Goal: Navigation & Orientation: Find specific page/section

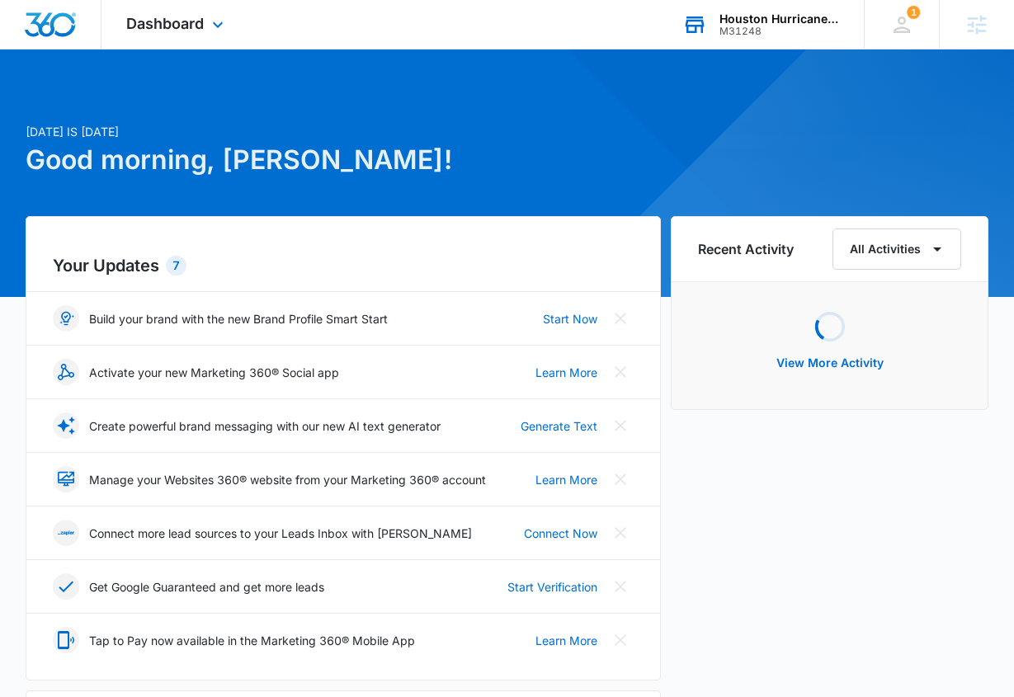
click at [754, 28] on div "M31248" at bounding box center [779, 32] width 120 height 12
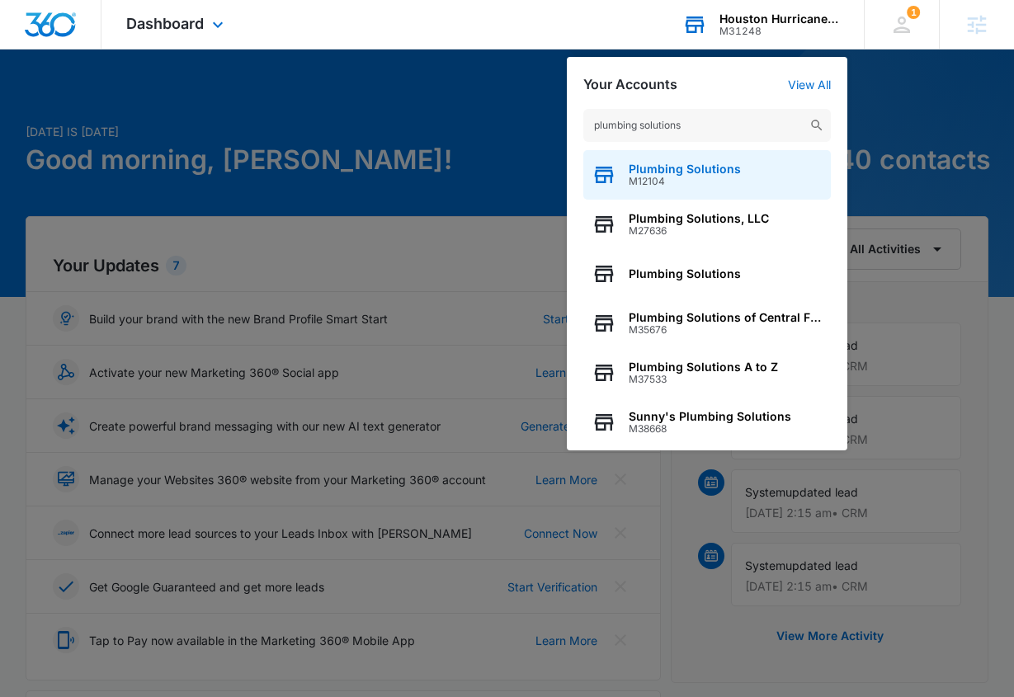
type input "plumbing solutions"
click at [688, 179] on span "M12104" at bounding box center [685, 182] width 112 height 12
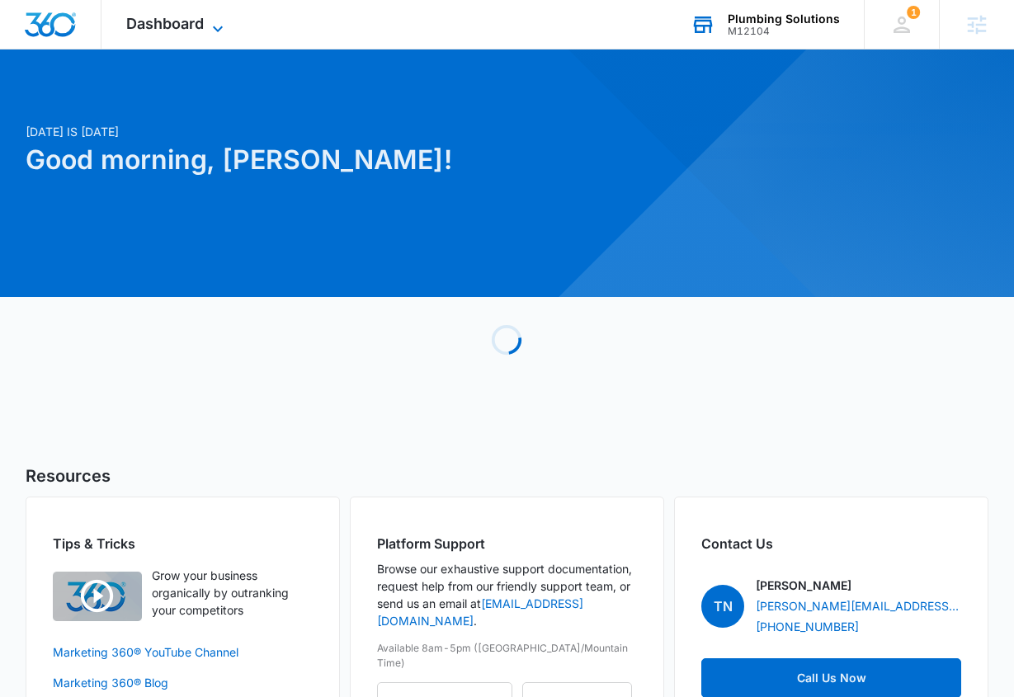
click at [195, 23] on span "Dashboard" at bounding box center [165, 23] width 78 height 17
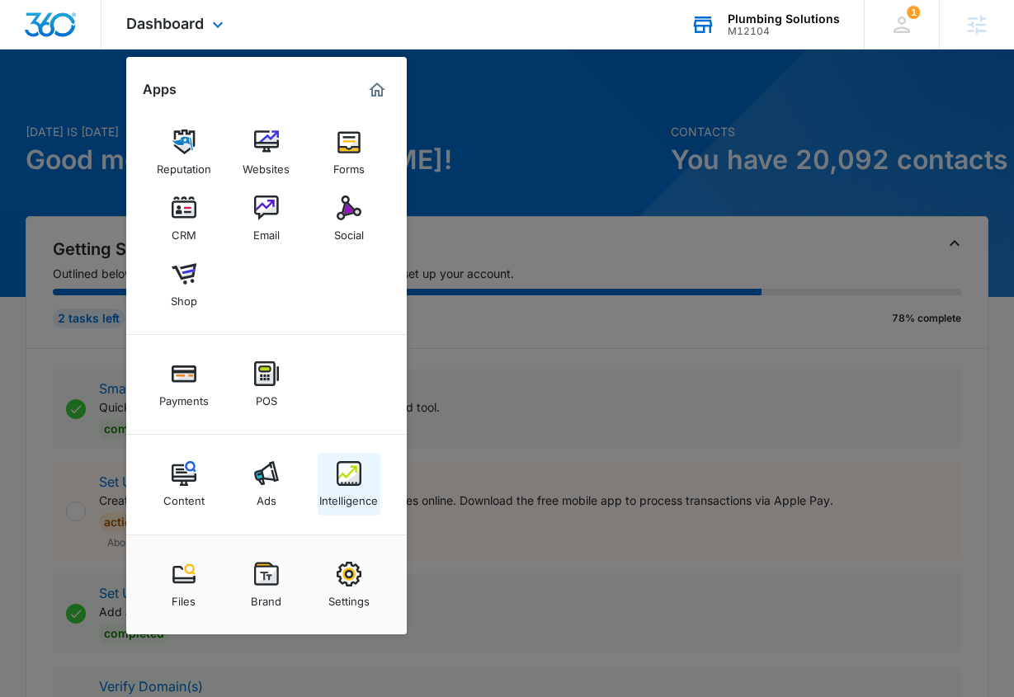
click at [332, 482] on link "Intelligence" at bounding box center [349, 484] width 63 height 63
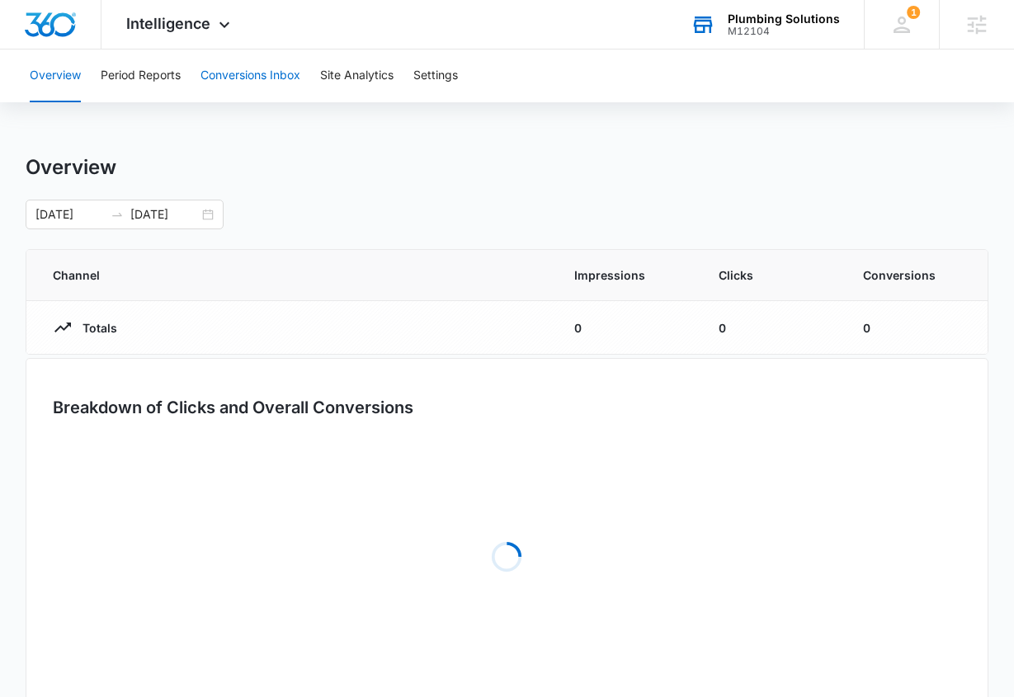
click at [251, 82] on button "Conversions Inbox" at bounding box center [250, 75] width 100 height 53
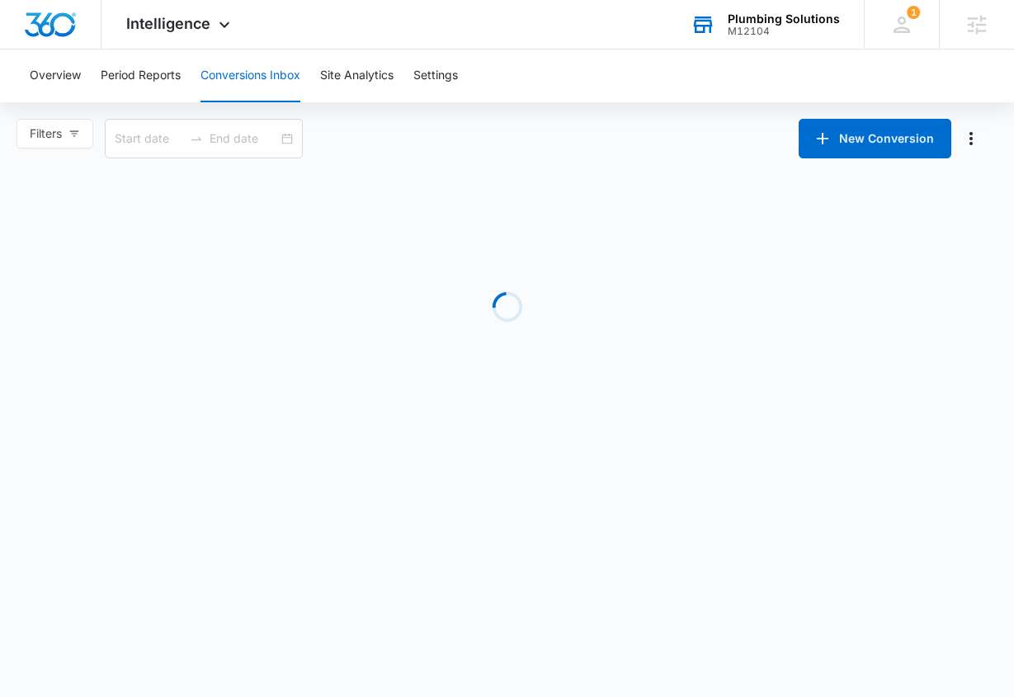
type input "[DATE]"
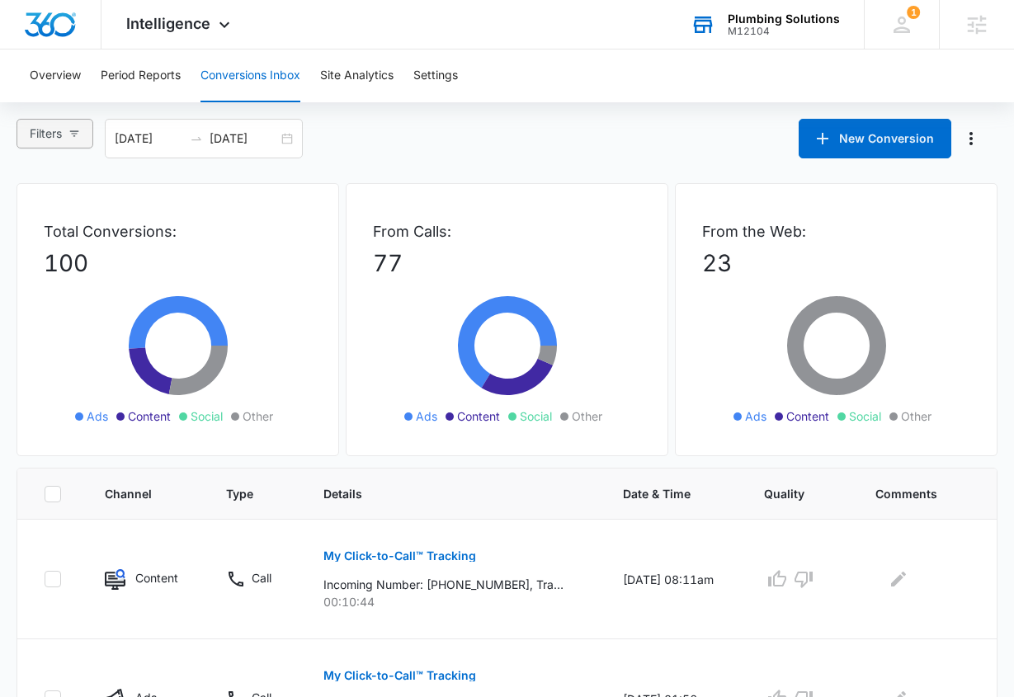
click at [74, 144] on button "Filters" at bounding box center [54, 134] width 77 height 30
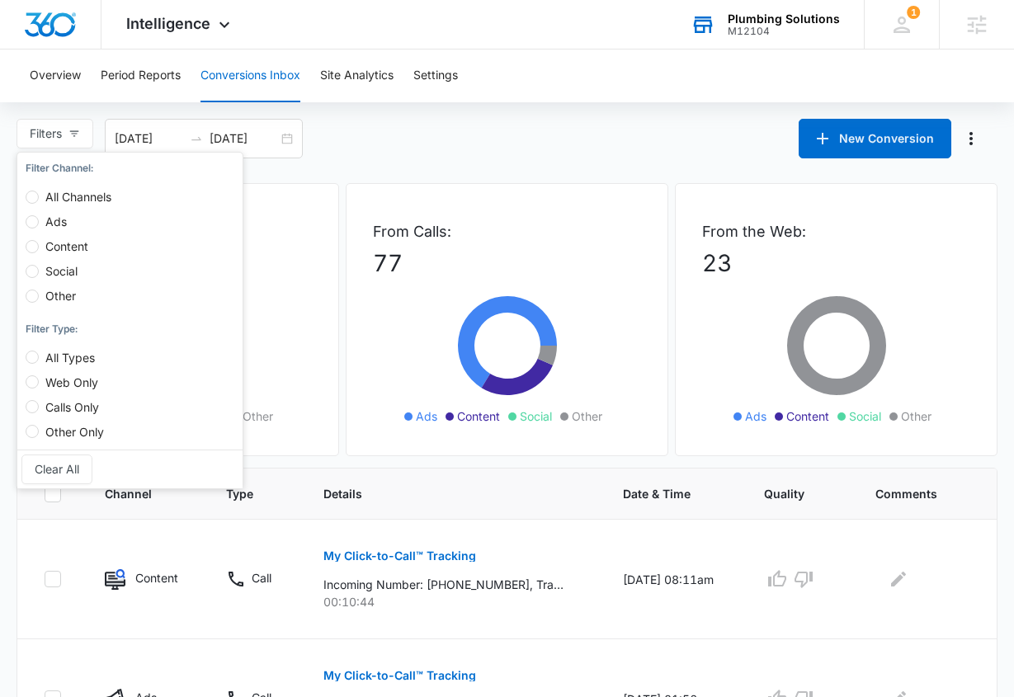
click at [475, 154] on div "Filters Filter Channel : All Channels Ads Content Social Other Filter Type : Al…" at bounding box center [507, 139] width 1014 height 40
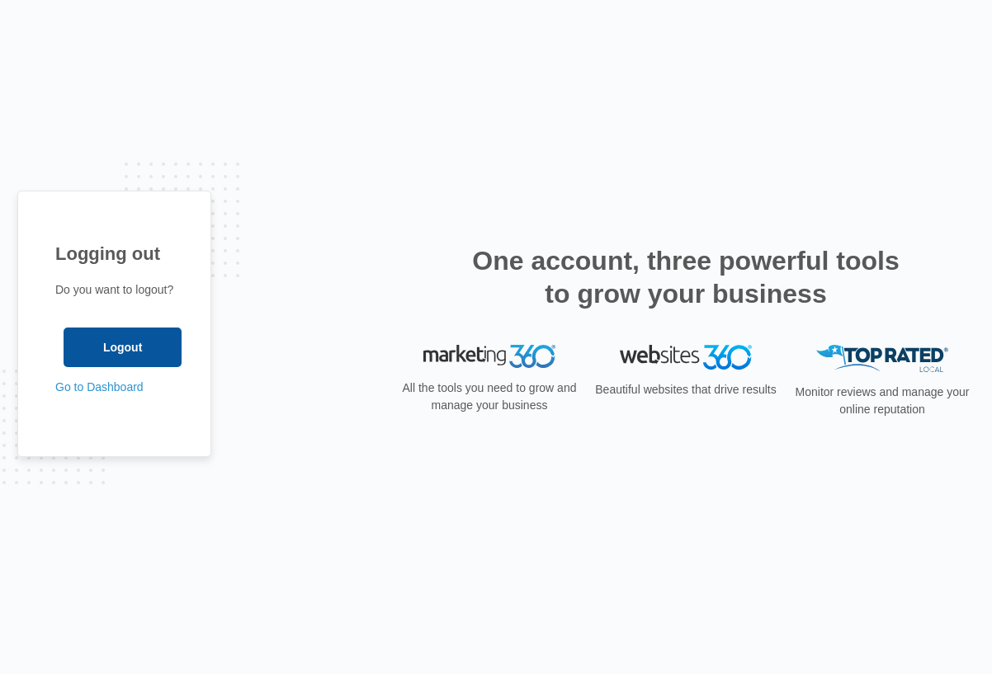
click at [113, 349] on input "Logout" at bounding box center [123, 347] width 118 height 40
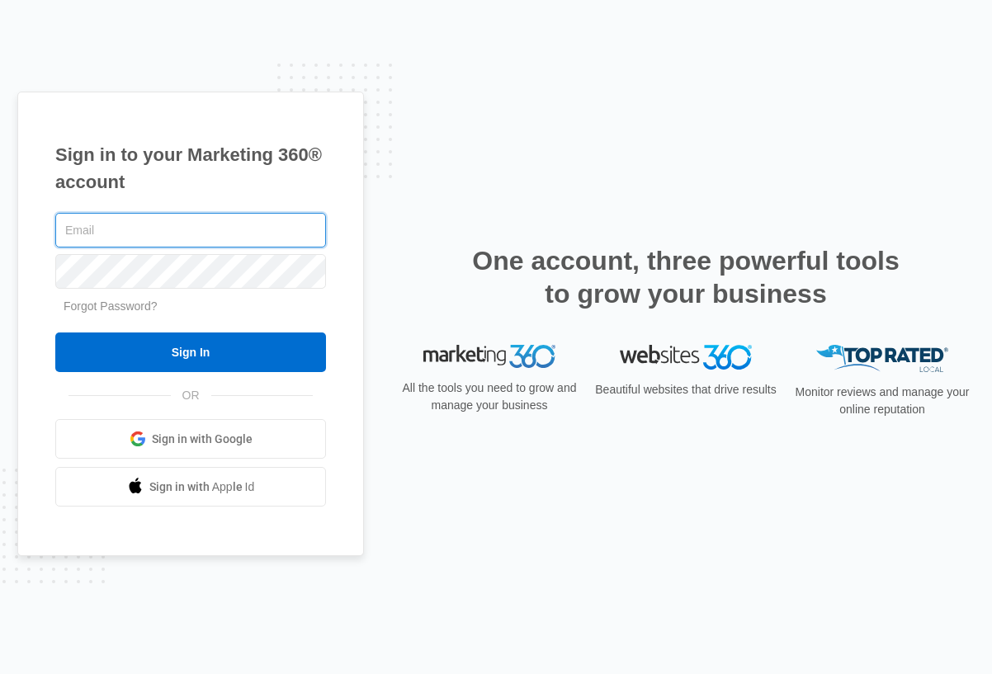
type input "[PERSON_NAME][EMAIL_ADDRESS][PERSON_NAME][DOMAIN_NAME]"
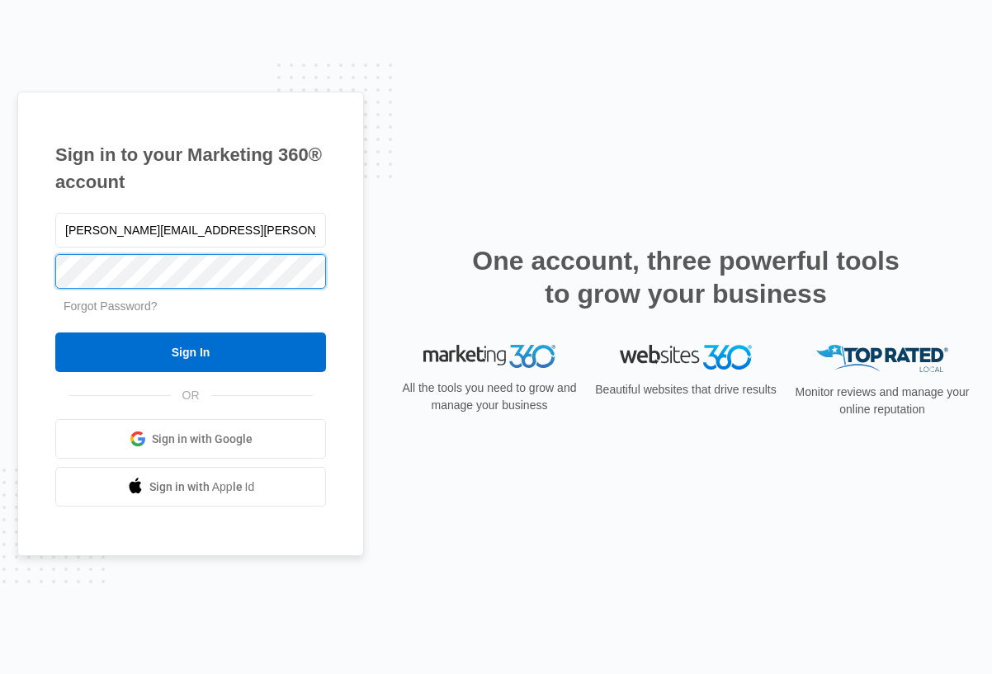
click at [191, 352] on input "Sign In" at bounding box center [190, 352] width 271 height 40
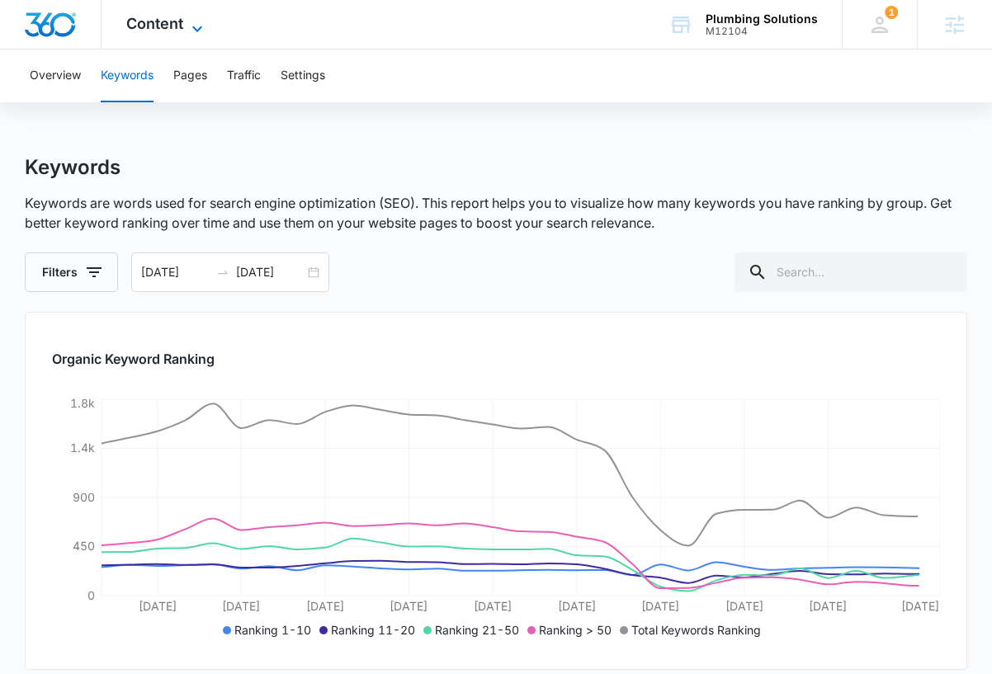
click at [174, 22] on span "Content" at bounding box center [154, 23] width 57 height 17
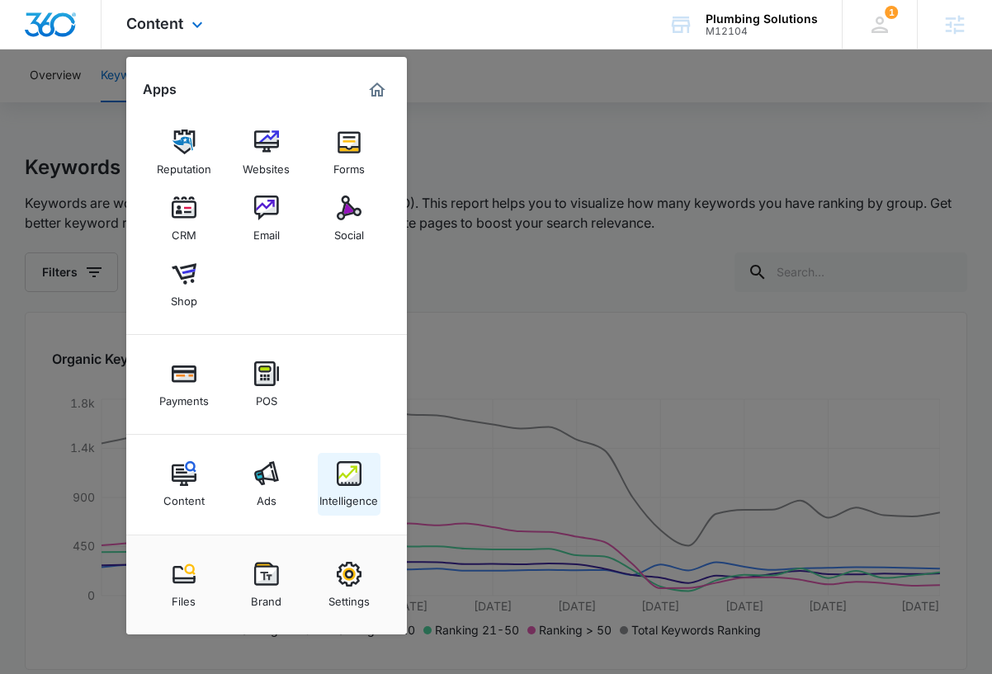
click at [353, 496] on div "Intelligence" at bounding box center [348, 496] width 59 height 21
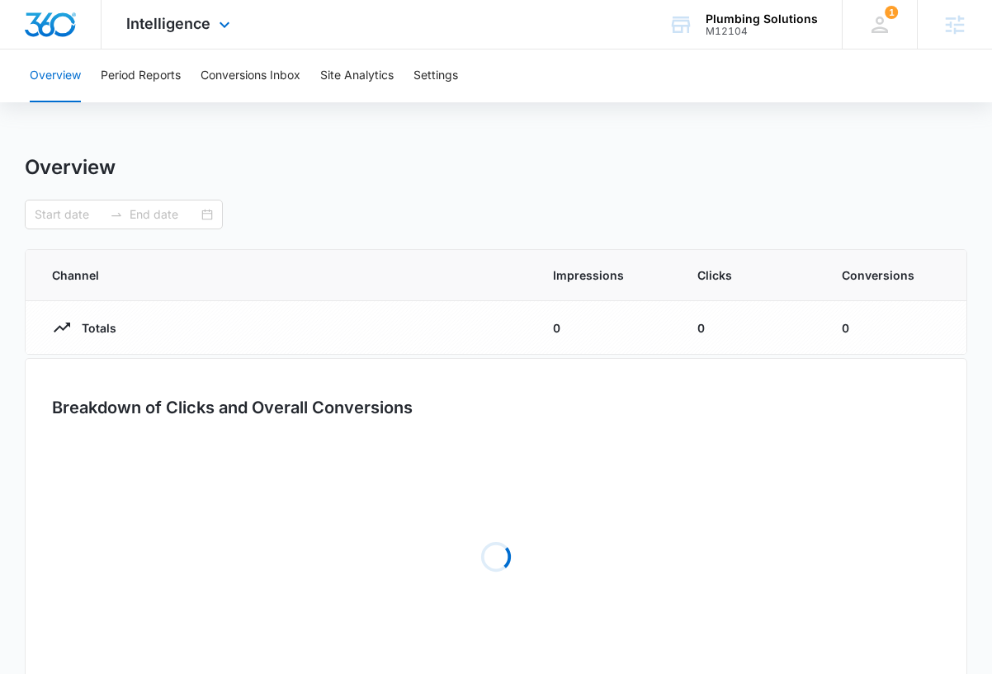
type input "[DATE]"
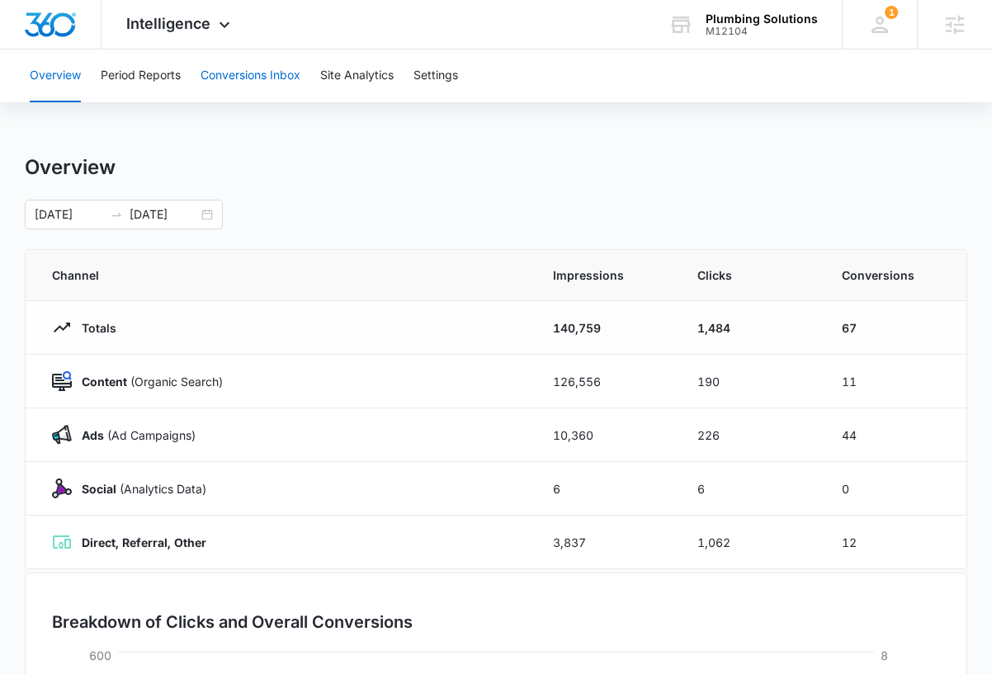
click at [243, 81] on button "Conversions Inbox" at bounding box center [250, 75] width 100 height 53
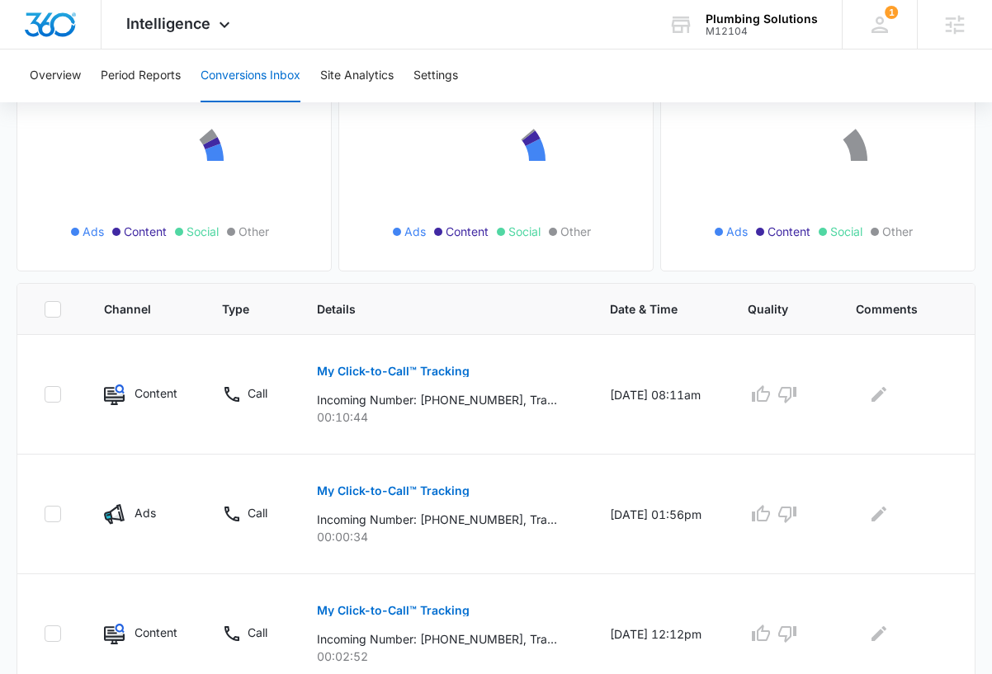
scroll to position [186, 0]
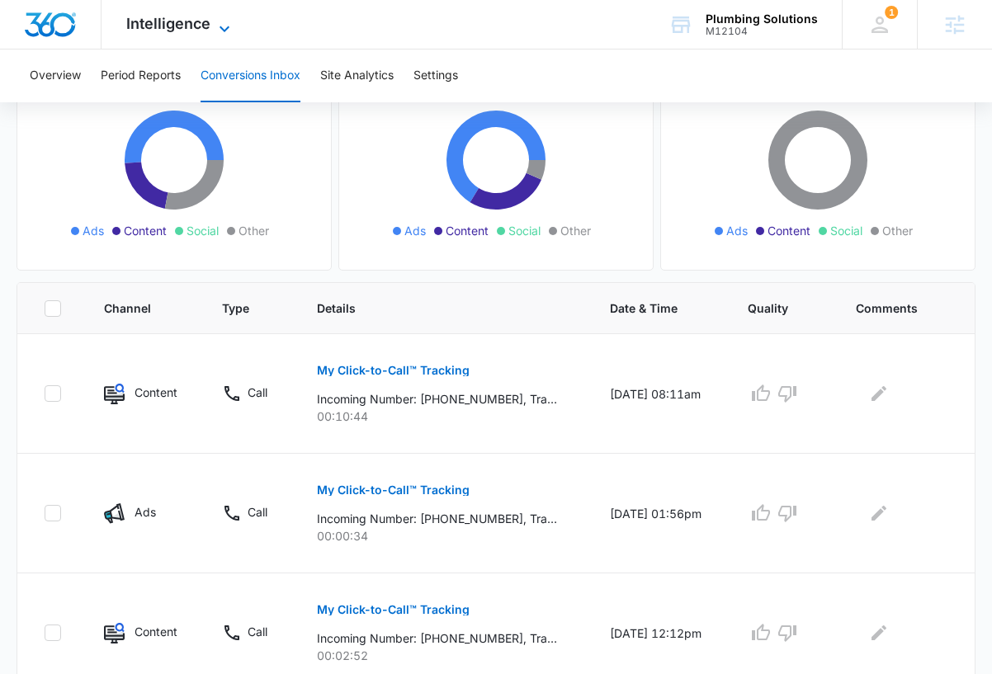
click at [161, 19] on span "Intelligence" at bounding box center [168, 23] width 84 height 17
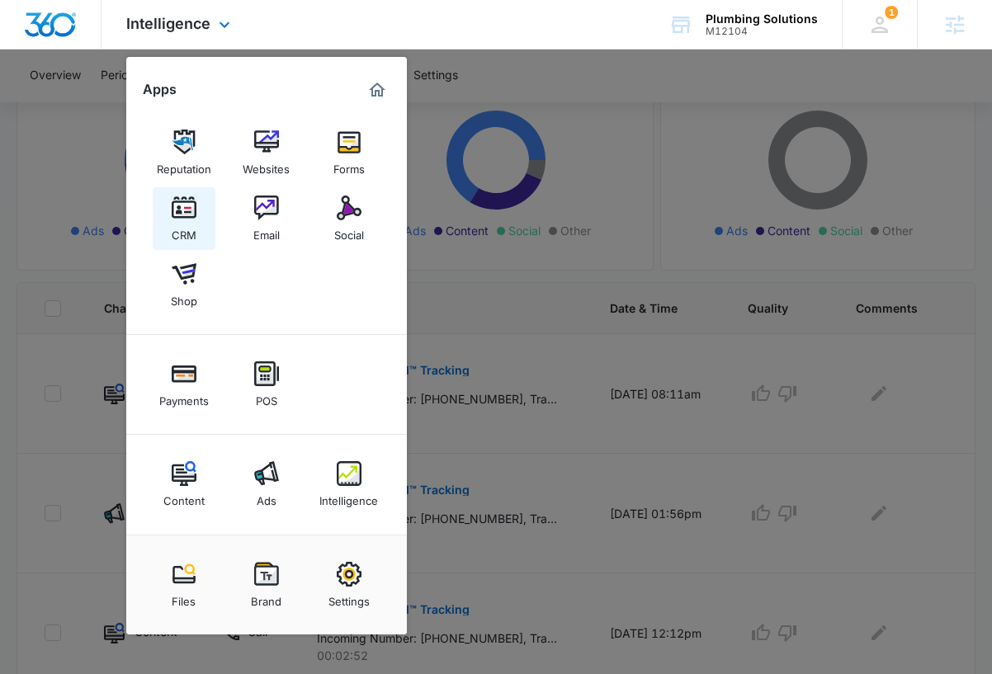
click at [181, 224] on div "CRM" at bounding box center [184, 230] width 25 height 21
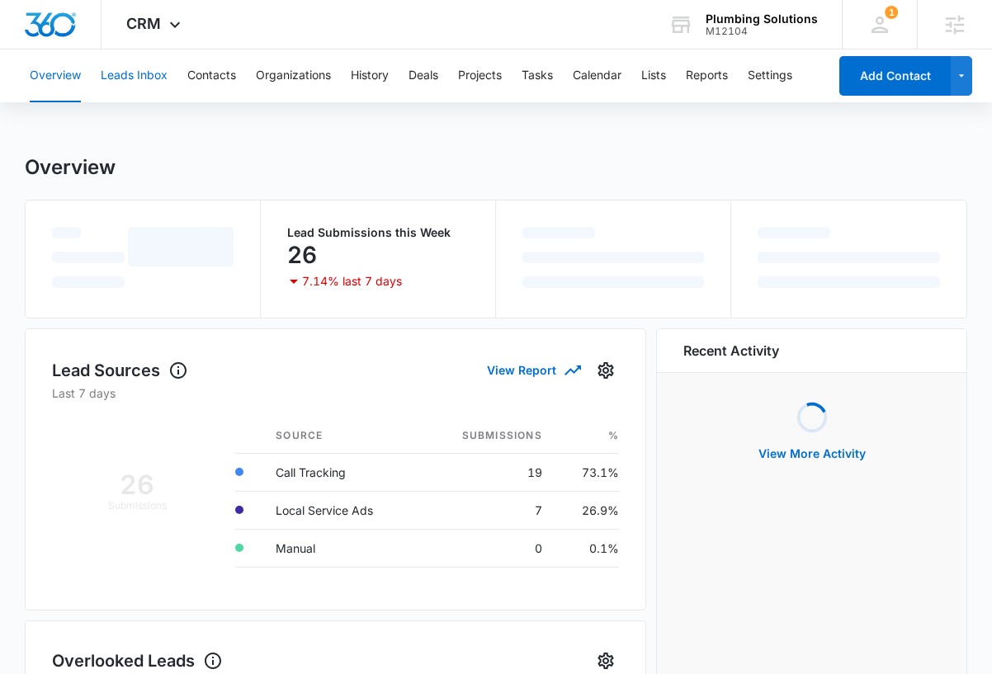
click at [157, 81] on button "Leads Inbox" at bounding box center [134, 75] width 67 height 53
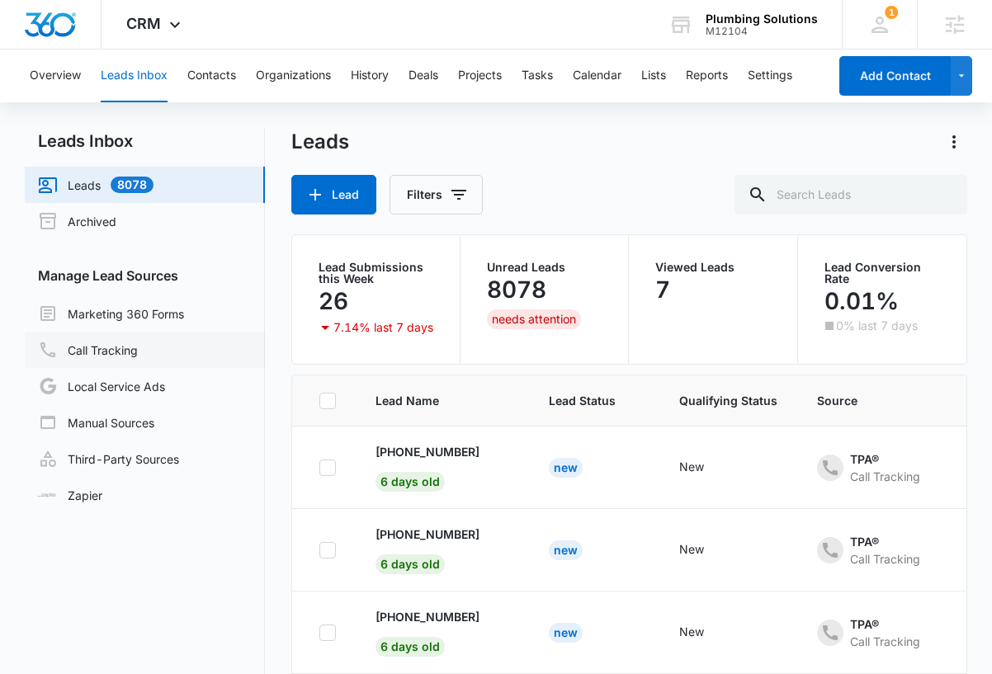
click at [128, 346] on link "Call Tracking" at bounding box center [88, 350] width 100 height 20
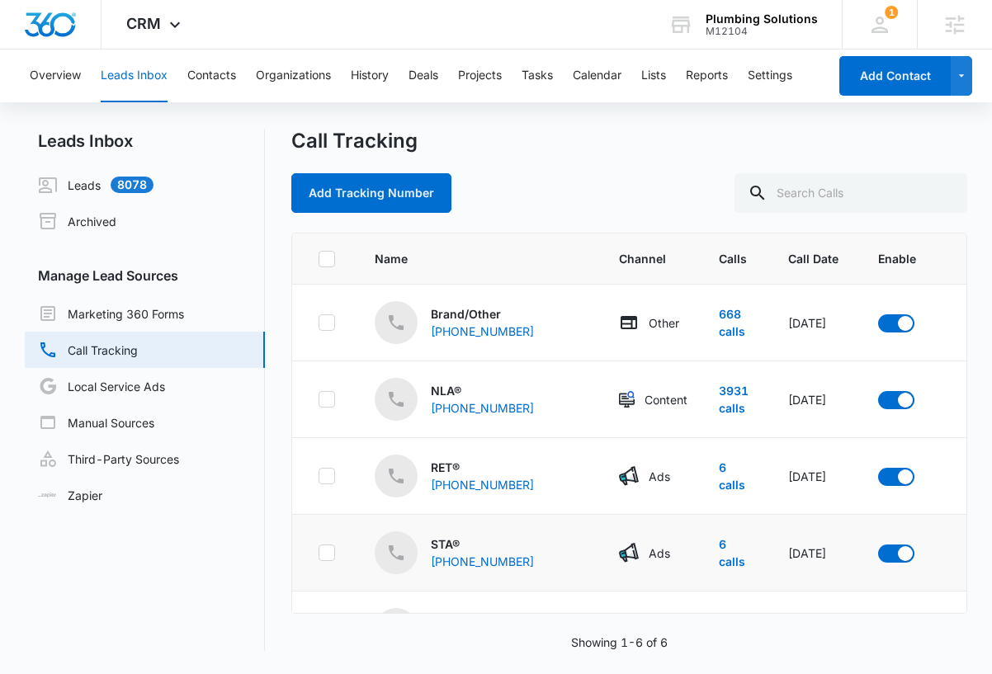
scroll to position [0, 1]
